Goal: Task Accomplishment & Management: Manage account settings

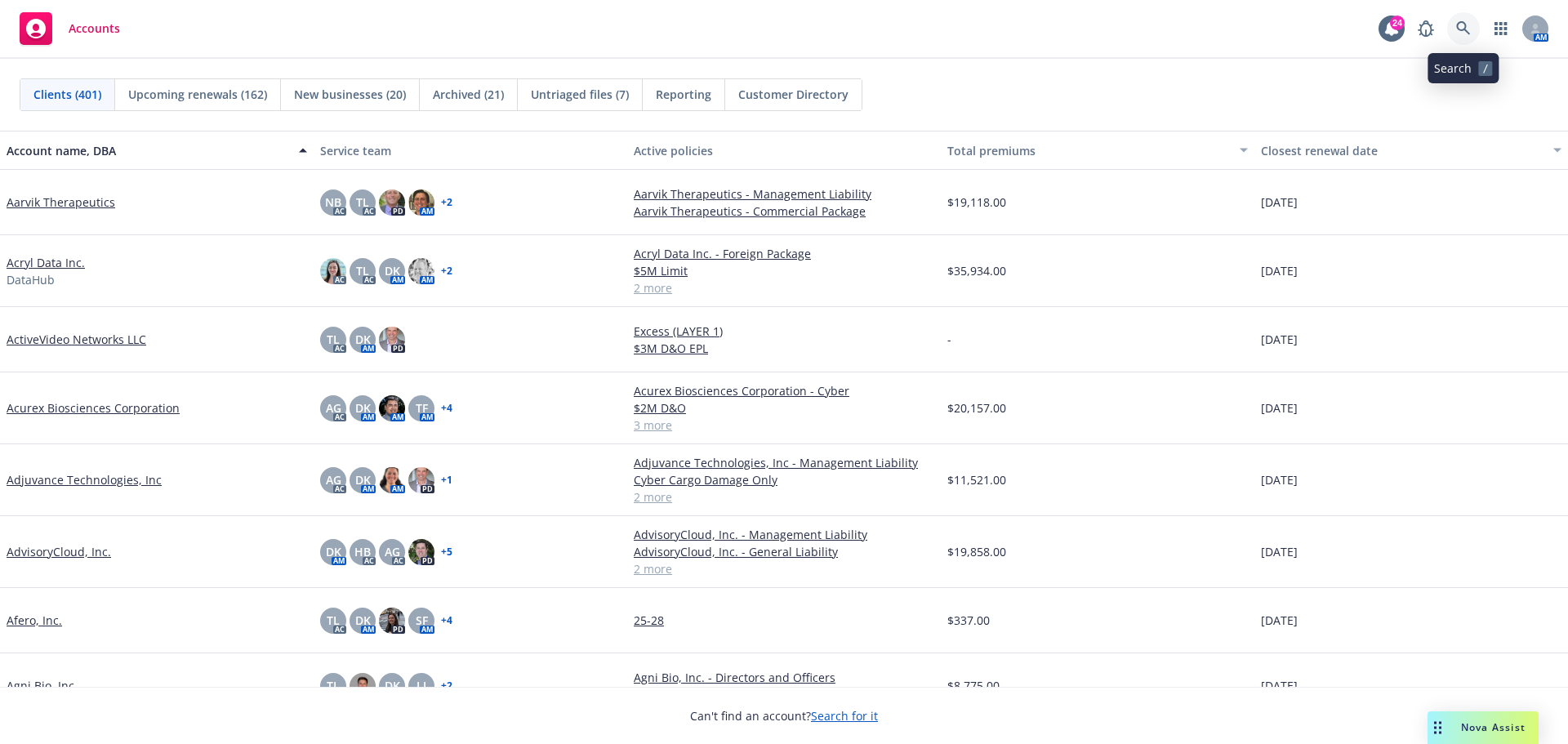
click at [1464, 25] on icon at bounding box center [1464, 29] width 15 height 15
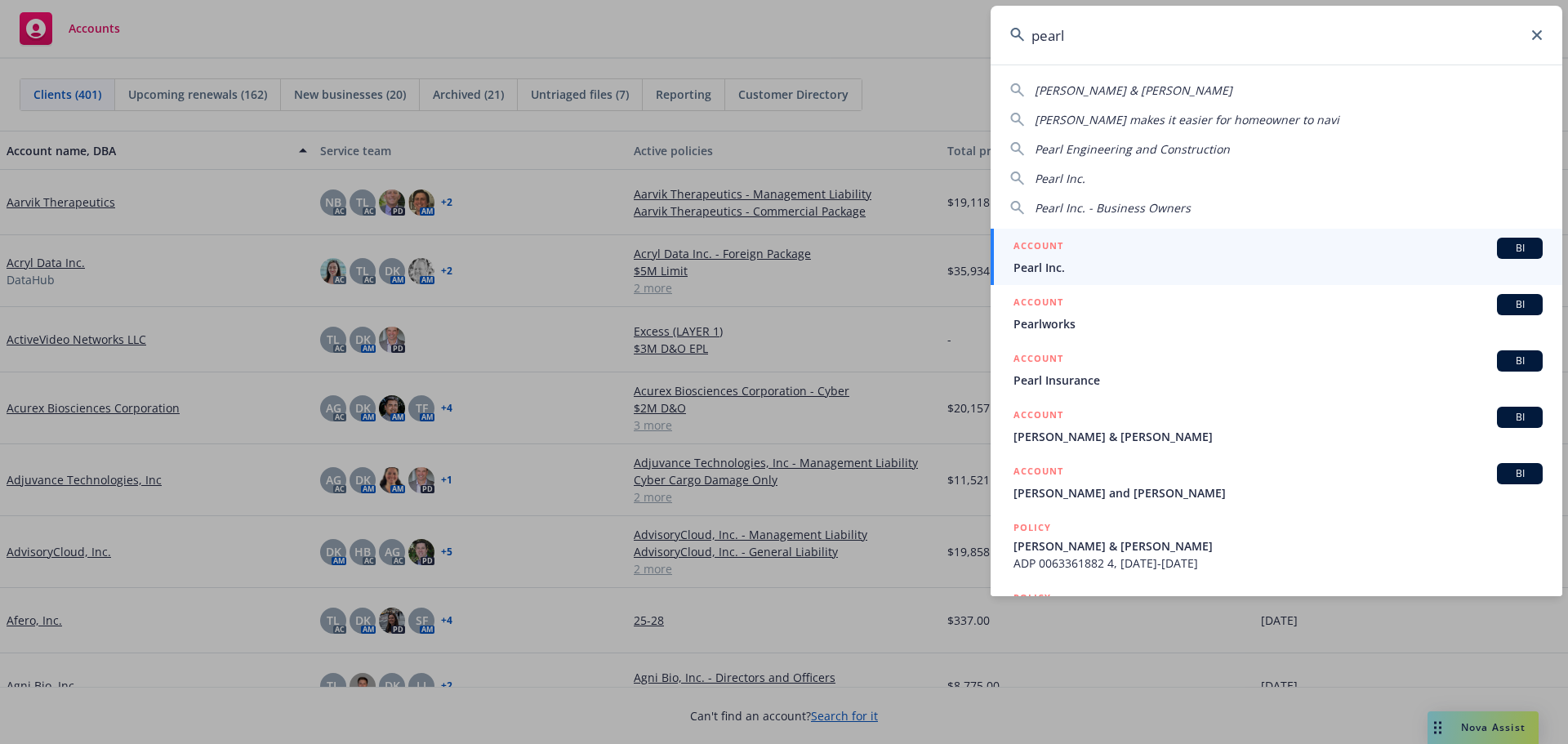
click at [1101, 27] on input "pearl" at bounding box center [1275, 35] width 571 height 59
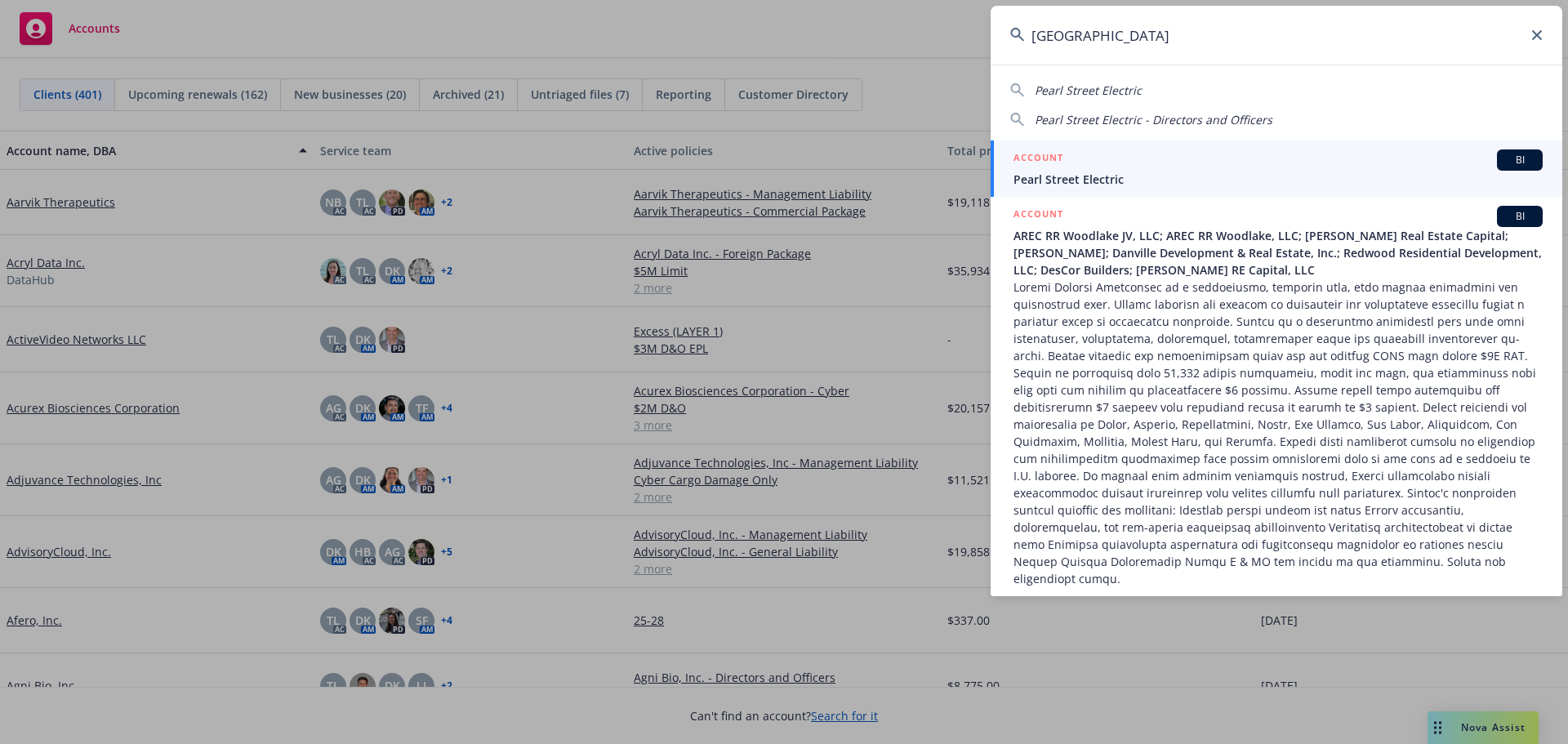
type input "[GEOGRAPHIC_DATA]"
click at [1080, 169] on div "ACCOUNT BI" at bounding box center [1277, 160] width 529 height 21
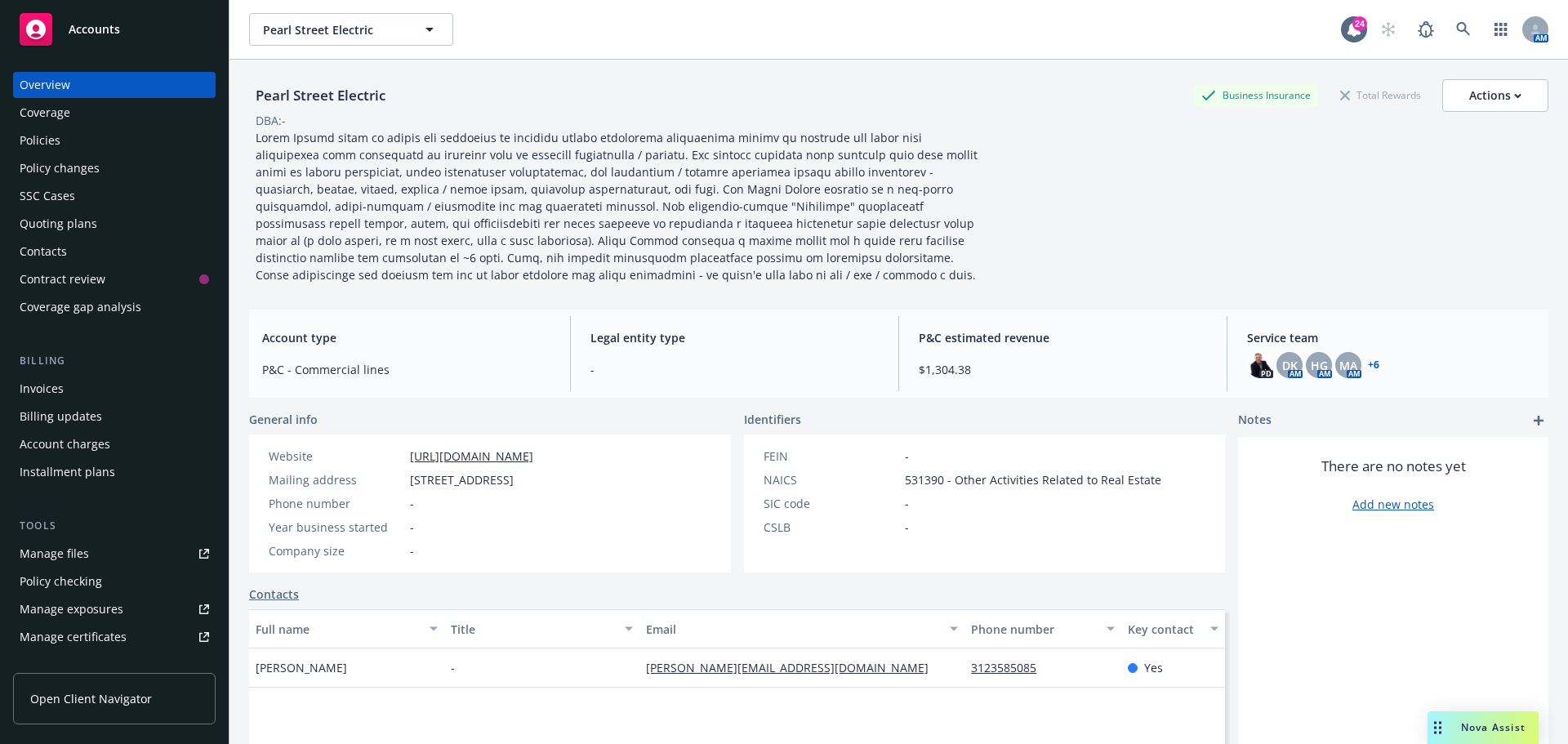
click at [1368, 363] on link "+ 6" at bounding box center [1373, 365] width 11 height 10
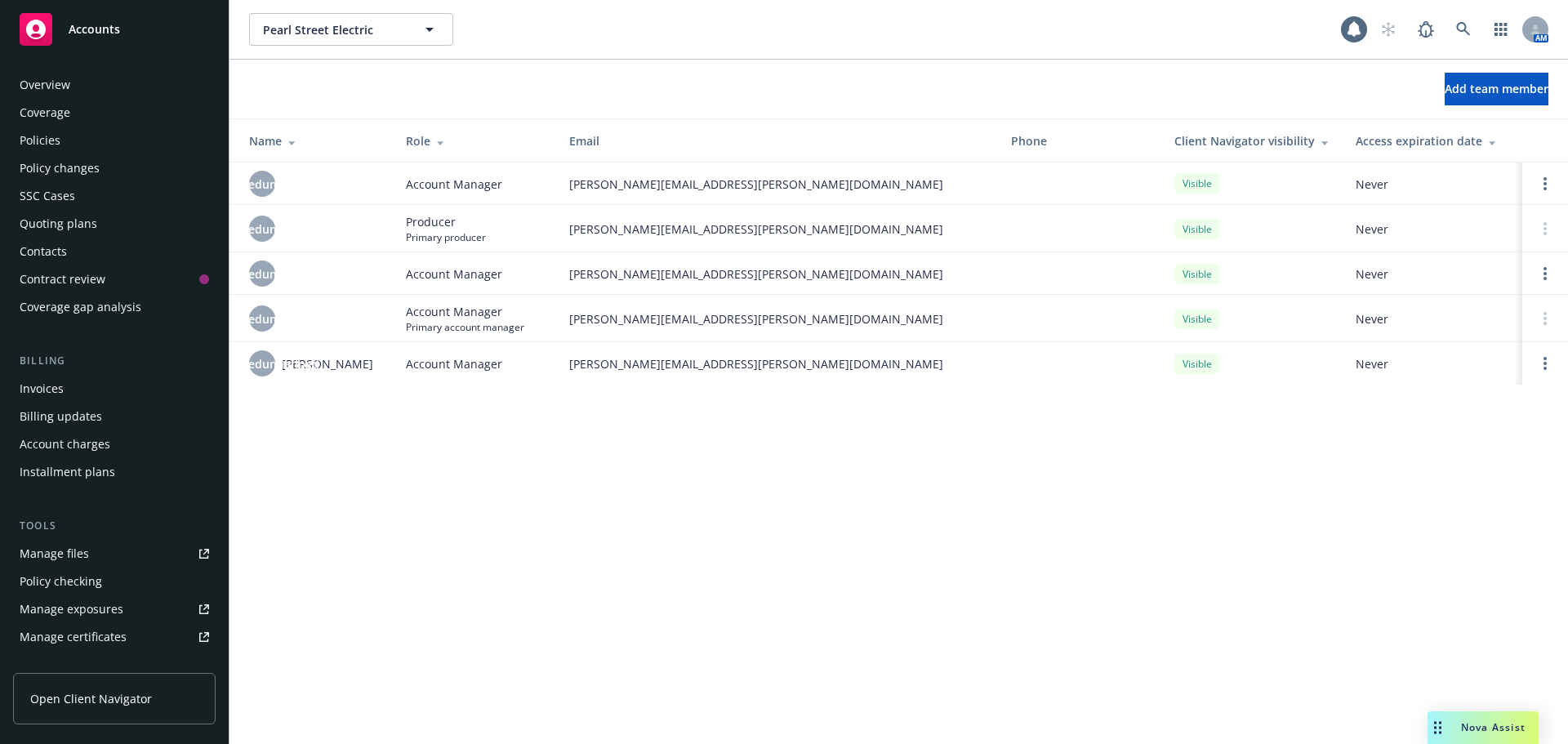
scroll to position [348, 0]
